Goal: Task Accomplishment & Management: Use online tool/utility

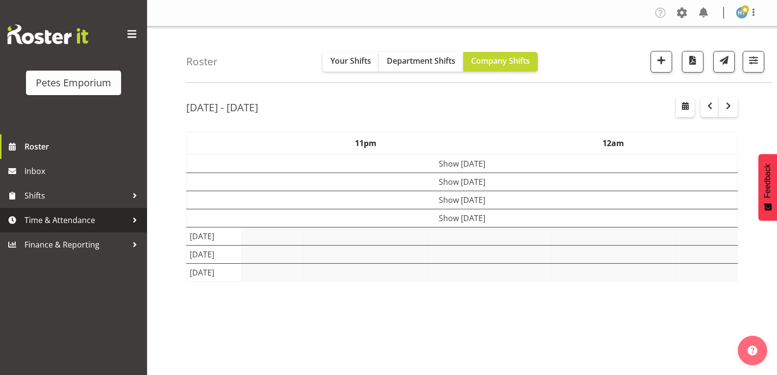
click at [65, 221] on span "Time & Attendance" at bounding box center [75, 220] width 103 height 15
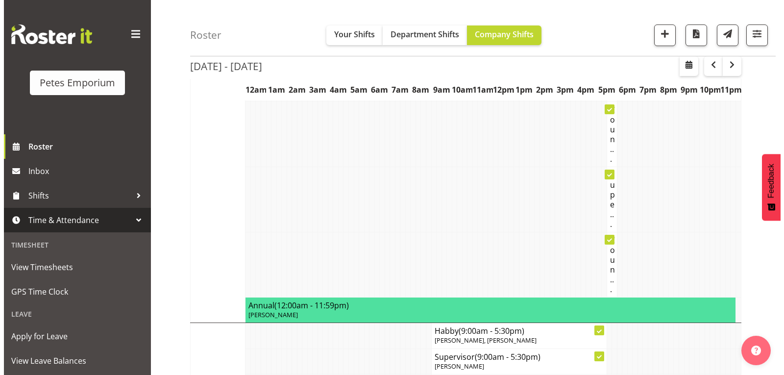
scroll to position [392, 0]
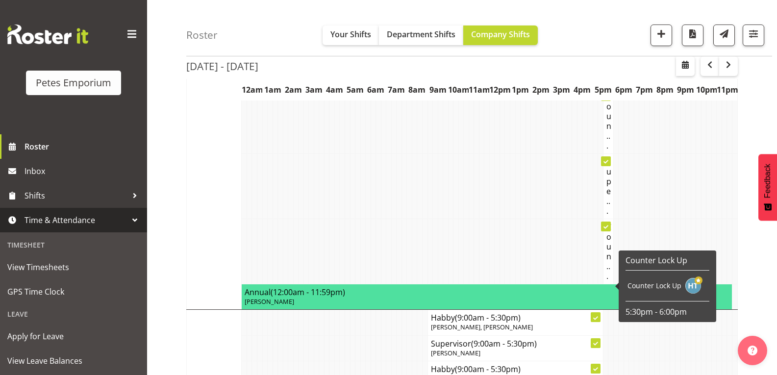
click at [607, 279] on h4 "Coun..." at bounding box center [608, 251] width 4 height 59
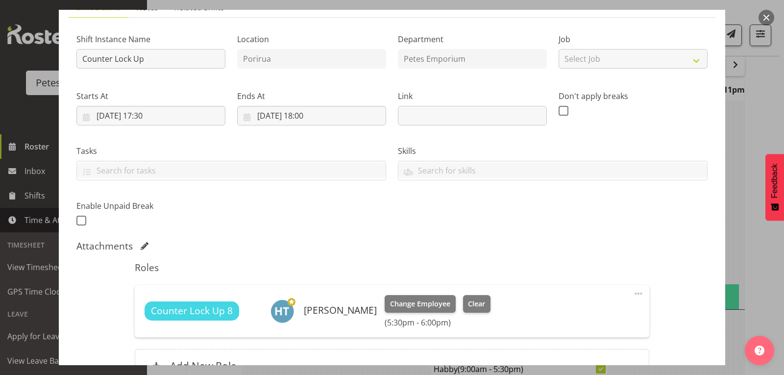
scroll to position [147, 0]
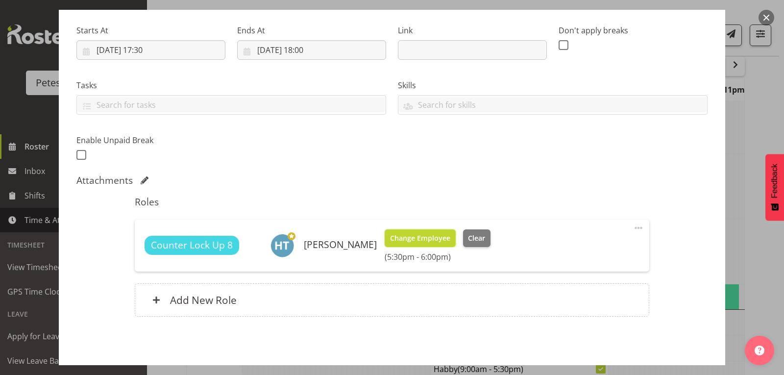
click at [400, 239] on span "Change Employee" at bounding box center [420, 238] width 60 height 11
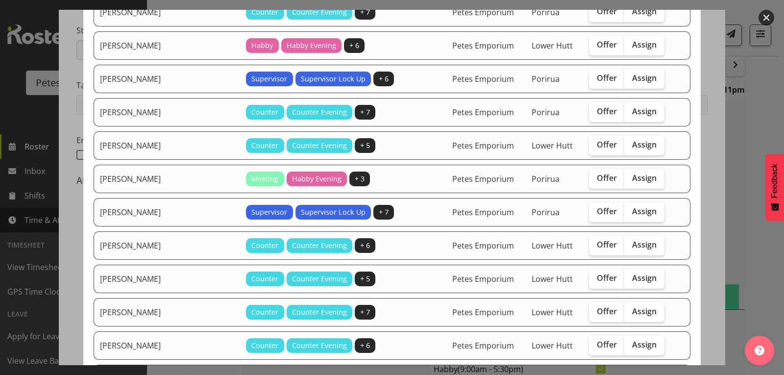
scroll to position [343, 0]
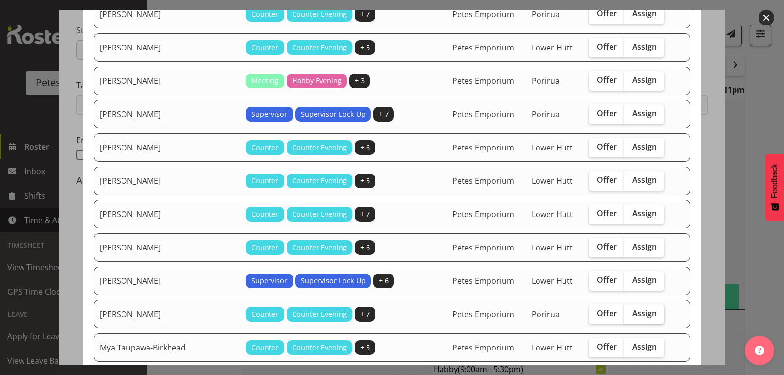
click at [632, 310] on span "Assign" at bounding box center [644, 313] width 24 height 10
click at [628, 310] on input "Assign" at bounding box center [627, 313] width 6 height 6
checkbox input "true"
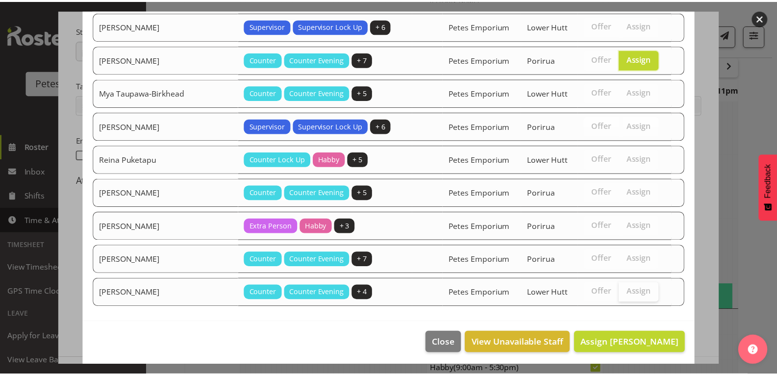
scroll to position [601, 0]
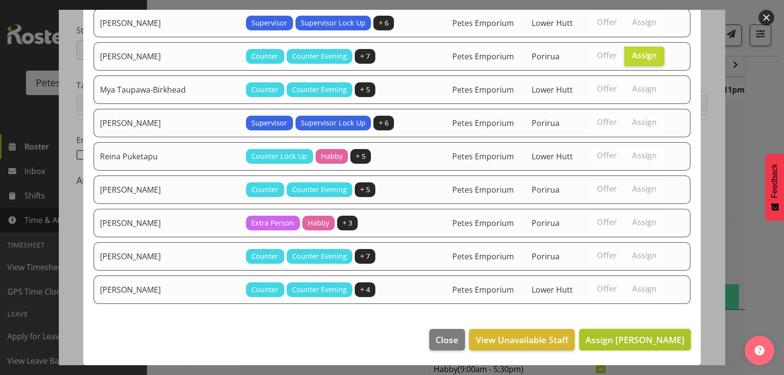
click at [629, 335] on span "Assign [PERSON_NAME]" at bounding box center [635, 340] width 99 height 12
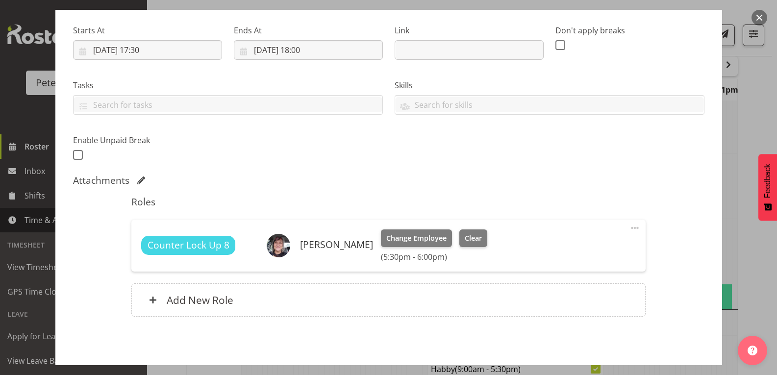
scroll to position [186, 0]
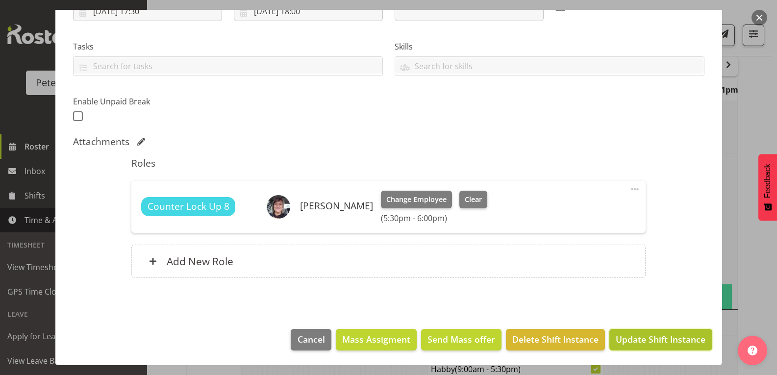
click at [645, 340] on span "Update Shift Instance" at bounding box center [660, 339] width 90 height 13
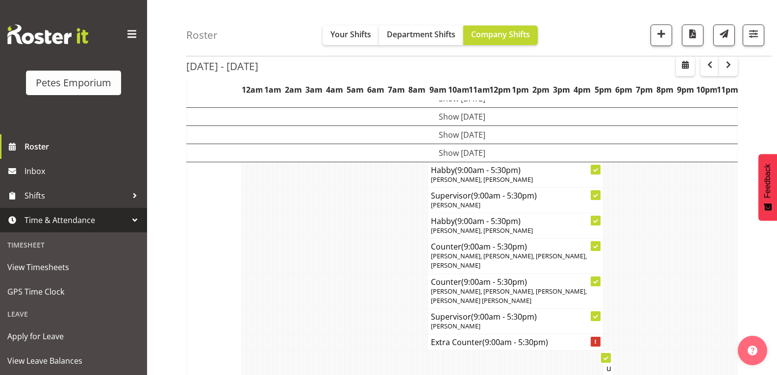
scroll to position [0, 0]
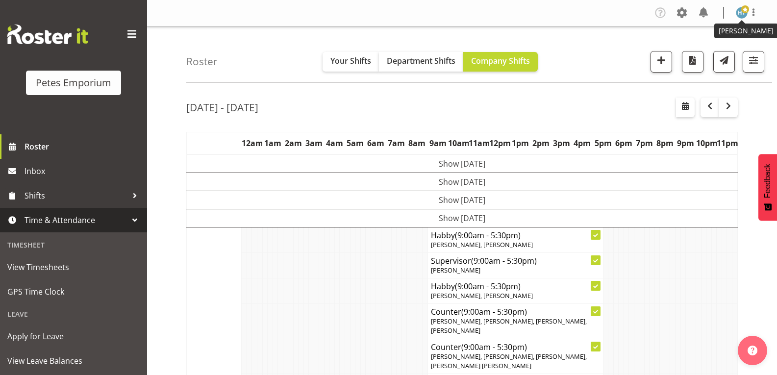
click at [742, 8] on span at bounding box center [745, 9] width 8 height 8
click at [699, 53] on link "Log Out" at bounding box center [712, 52] width 94 height 18
